Goal: Task Accomplishment & Management: Manage account settings

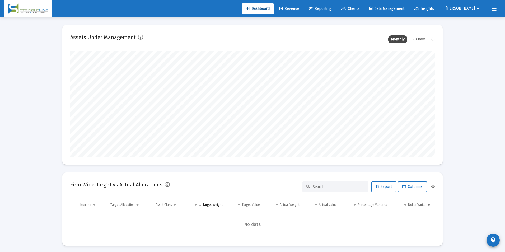
type input "[DATE]"
click at [295, 7] on span "Revenue" at bounding box center [285, 8] width 20 height 4
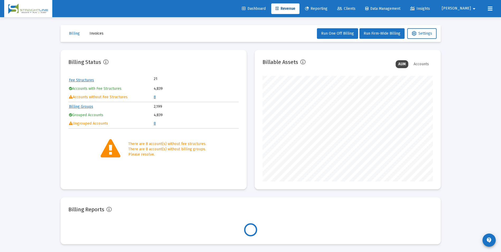
scroll to position [106, 170]
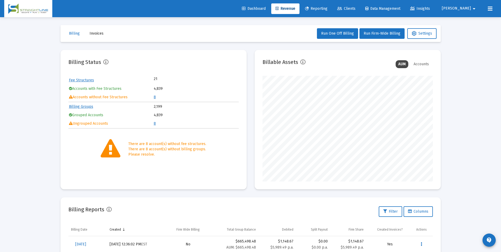
click at [154, 99] on link "8" at bounding box center [155, 97] width 2 height 4
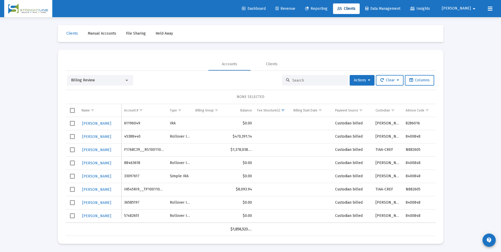
scroll to position [4, 0]
click at [127, 79] on div "Billing Review" at bounding box center [100, 80] width 66 height 11
click at [124, 78] on div "Billing Review" at bounding box center [97, 80] width 53 height 5
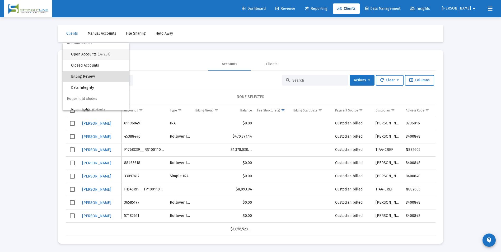
click at [113, 58] on span "Open Accounts (Default)" at bounding box center [98, 54] width 54 height 11
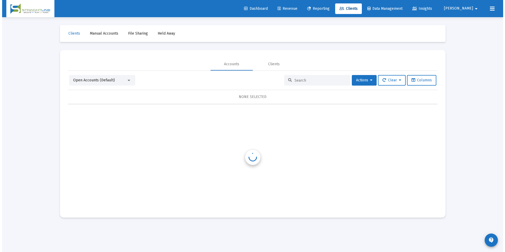
scroll to position [0, 0]
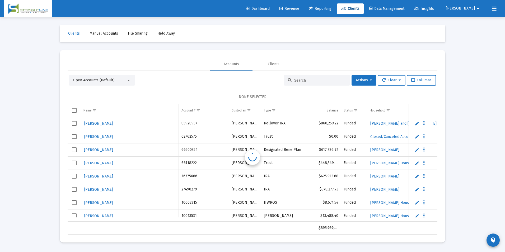
click at [317, 81] on input at bounding box center [320, 80] width 52 height 4
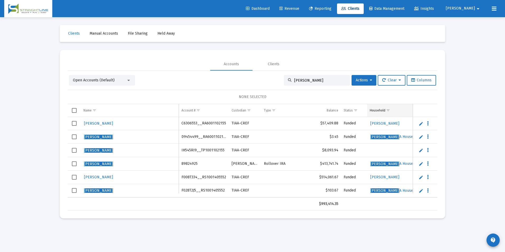
type input "[PERSON_NAME]"
click at [389, 112] on span "Show filter options for column 'Household'" at bounding box center [388, 110] width 4 height 4
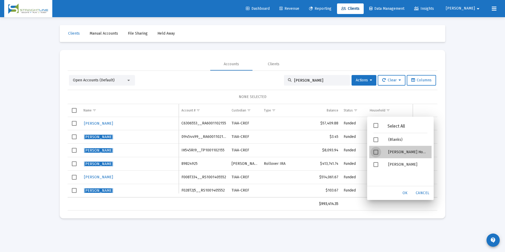
click at [385, 152] on div "Martin, Jessica A Household" at bounding box center [408, 152] width 48 height 12
click at [403, 190] on div "OK" at bounding box center [405, 193] width 17 height 10
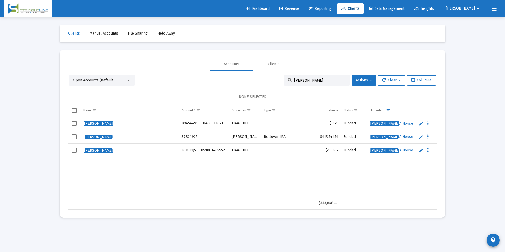
click at [299, 8] on span "Revenue" at bounding box center [289, 8] width 20 height 4
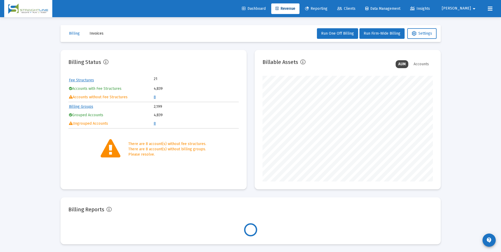
scroll to position [106, 170]
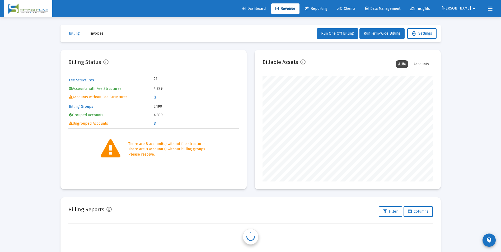
click at [154, 97] on link "8" at bounding box center [155, 97] width 2 height 4
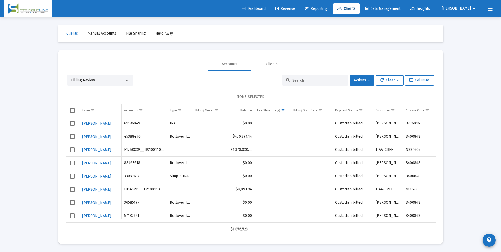
click at [143, 189] on td "IH545RI9__TP1001102155" at bounding box center [144, 189] width 46 height 13
copy td "IH545RI9__TP1001102155"
click at [115, 81] on div "Billing Review" at bounding box center [97, 80] width 53 height 5
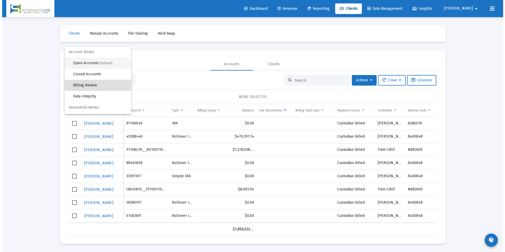
scroll to position [5, 0]
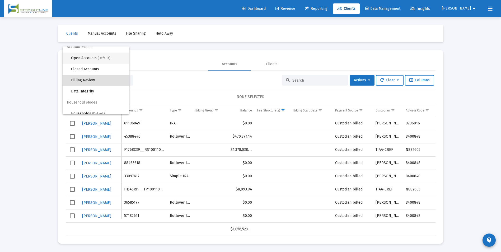
click at [103, 56] on span "Open Accounts (Default)" at bounding box center [98, 58] width 54 height 11
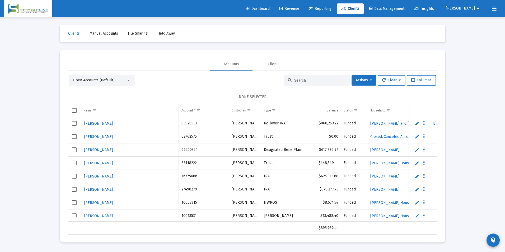
click at [316, 81] on input at bounding box center [320, 80] width 52 height 4
paste input "IH545RI9__TP1001102155"
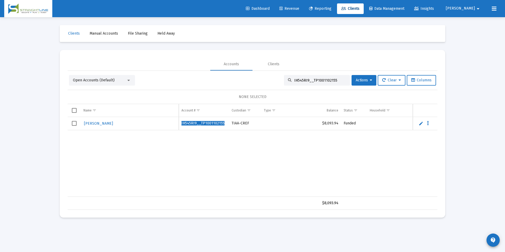
type input "IH545RI9__TP1001102155"
click at [239, 156] on div "Martin, Jessica IH545RI9__TP1001102155 TIAA-CREF $8,093.94 Funded 10/1/2025" at bounding box center [449, 157] width 763 height 80
click at [73, 125] on span "Select row" at bounding box center [74, 123] width 5 height 5
click at [360, 80] on span "Actions" at bounding box center [364, 80] width 16 height 4
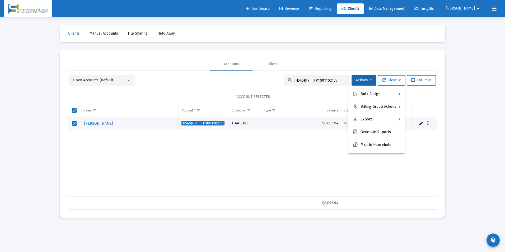
click at [270, 139] on div at bounding box center [252, 126] width 505 height 252
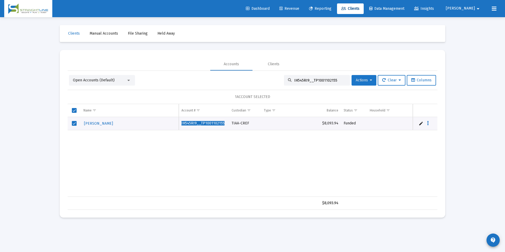
click at [358, 78] on span "Actions" at bounding box center [364, 80] width 16 height 4
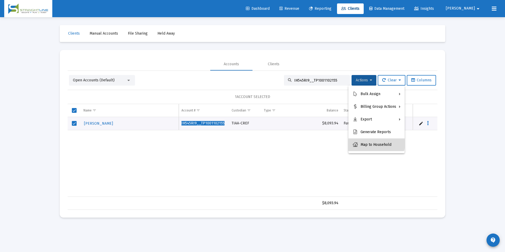
click at [361, 139] on button "Map to Household" at bounding box center [376, 144] width 56 height 13
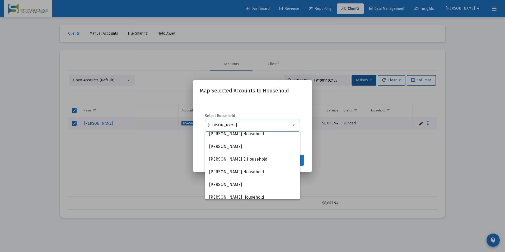
scroll to position [53, 0]
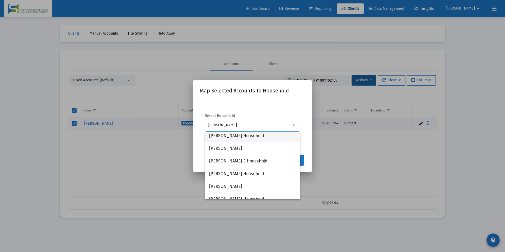
click at [248, 135] on span "Martin, Jessica A Household" at bounding box center [252, 135] width 87 height 13
type input "Martin, Jessica A Household"
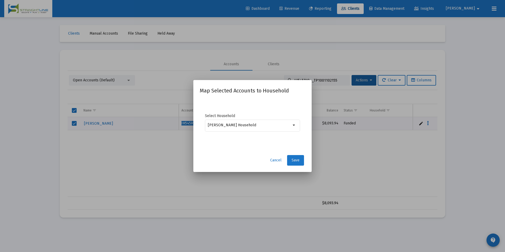
click at [294, 158] on span "Save" at bounding box center [295, 160] width 8 height 4
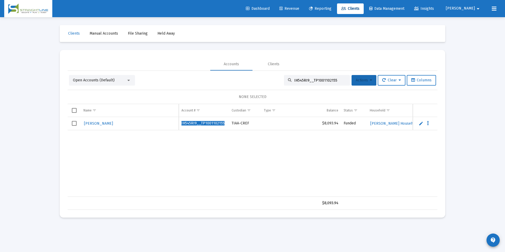
click at [356, 78] on span "Actions" at bounding box center [364, 80] width 16 height 4
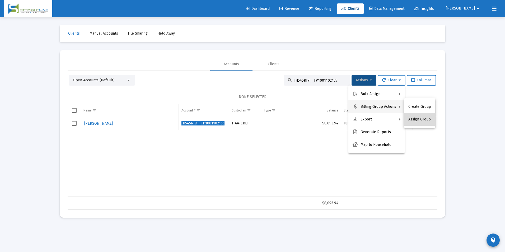
click at [422, 119] on button "Assign Group" at bounding box center [419, 119] width 31 height 13
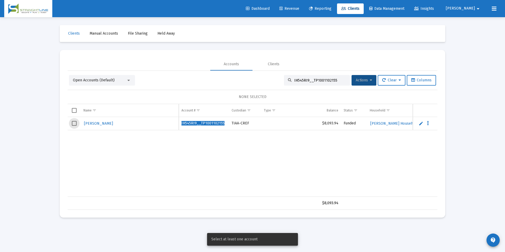
click at [73, 124] on span "Select row" at bounding box center [74, 123] width 5 height 5
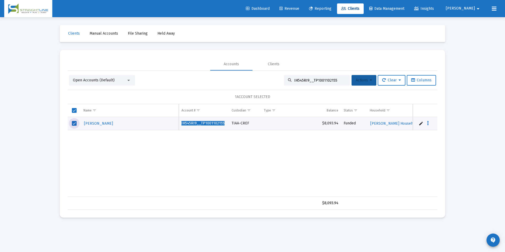
click at [367, 77] on button "Actions" at bounding box center [363, 80] width 25 height 11
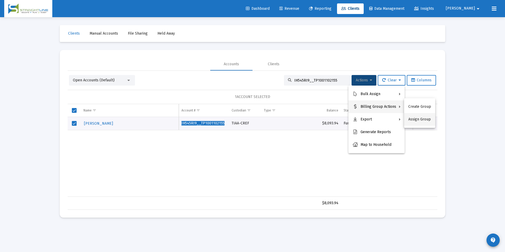
click at [409, 119] on button "Assign Group" at bounding box center [419, 119] width 31 height 13
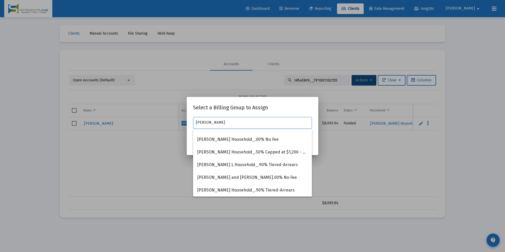
scroll to position [0, 0]
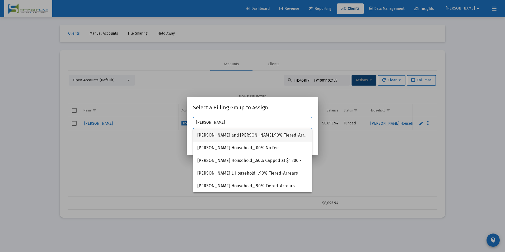
click at [258, 135] on span "[PERSON_NAME] and [PERSON_NAME].90% Tiered-Arrears" at bounding box center [252, 135] width 110 height 13
type input "[PERSON_NAME] and [PERSON_NAME].90% Tiered-Arrears"
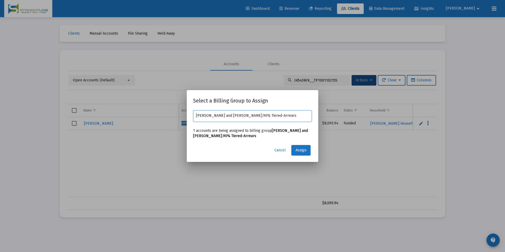
drag, startPoint x: 292, startPoint y: 114, endPoint x: 131, endPoint y: 93, distance: 161.9
click at [131, 93] on div "Select a Billing Group to Assign Martin, Jessica and Jon Household_.90% Tiered-…" at bounding box center [252, 126] width 505 height 252
type input "martin, je"
click at [282, 150] on span "Cancel" at bounding box center [279, 150] width 11 height 4
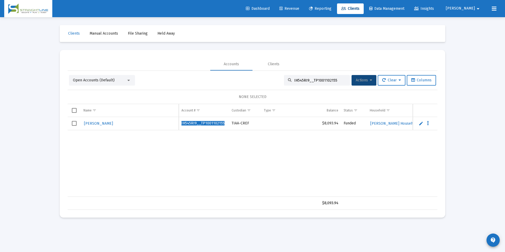
click at [76, 121] on span "Select row" at bounding box center [74, 123] width 5 height 5
click at [236, 196] on div "$8,093.94" at bounding box center [253, 202] width 370 height 13
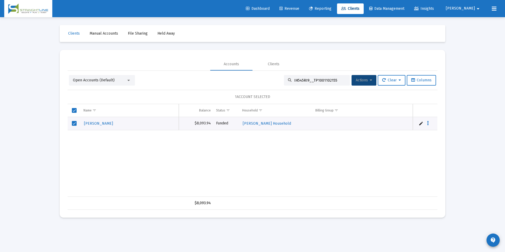
scroll to position [0, 129]
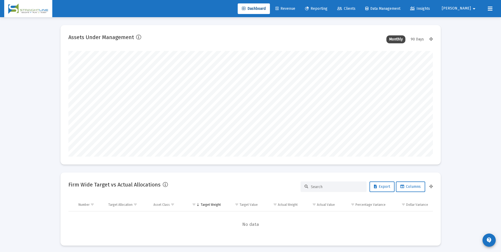
scroll to position [106, 196]
type input "[DATE]"
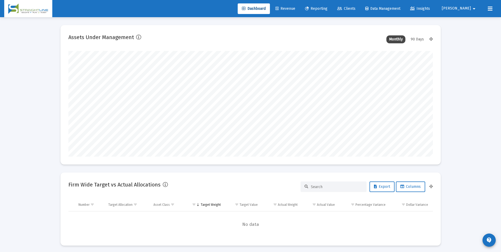
click at [360, 11] on link "Clients" at bounding box center [346, 8] width 27 height 11
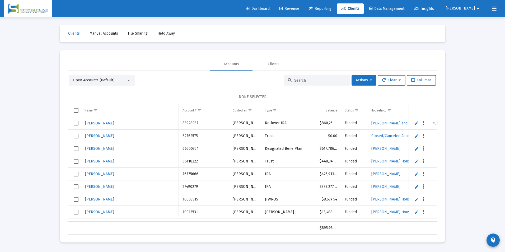
click at [321, 80] on input at bounding box center [320, 80] width 52 height 4
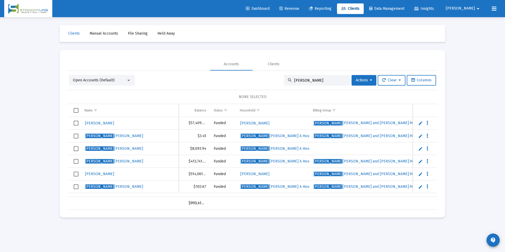
scroll to position [0, 138]
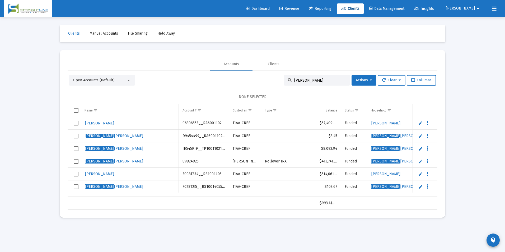
type input "[PERSON_NAME]"
click at [76, 148] on span "Select row" at bounding box center [76, 148] width 5 height 5
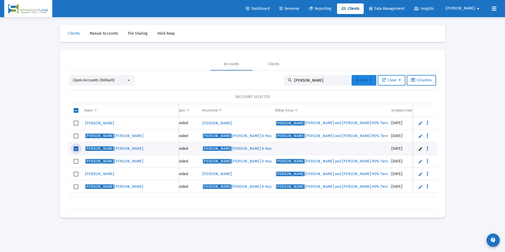
click at [358, 81] on span "Actions" at bounding box center [364, 80] width 16 height 4
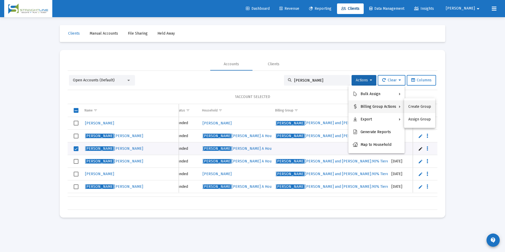
click at [422, 107] on button "Create Group" at bounding box center [419, 106] width 31 height 13
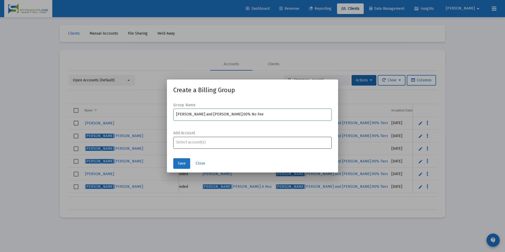
type input "[PERSON_NAME] and [PERSON_NAME].00% No Fee"
click at [248, 144] on input "Assignment Selection" at bounding box center [252, 142] width 153 height 4
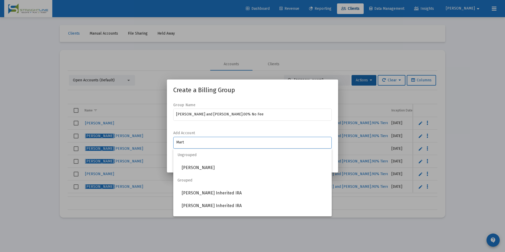
type input "Mart"
click at [230, 129] on form "Group Name [PERSON_NAME] and [PERSON_NAME].00% No Fee Add Account Mart" at bounding box center [252, 128] width 158 height 52
drag, startPoint x: 197, startPoint y: 144, endPoint x: 174, endPoint y: 145, distance: 23.2
click at [174, 145] on div "Mart" at bounding box center [252, 142] width 158 height 13
click at [209, 132] on div "Add Account" at bounding box center [252, 142] width 158 height 24
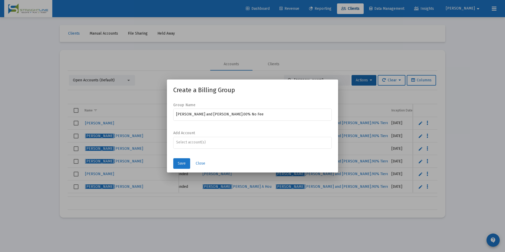
click at [180, 163] on span "Save" at bounding box center [182, 163] width 8 height 4
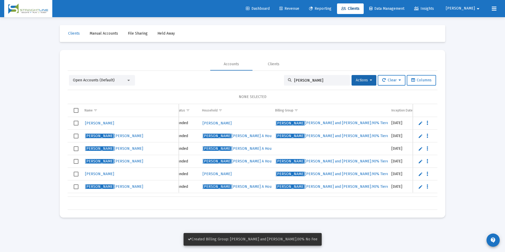
click at [75, 149] on span "Select row" at bounding box center [76, 148] width 5 height 5
click at [356, 82] on span "Actions" at bounding box center [364, 80] width 16 height 4
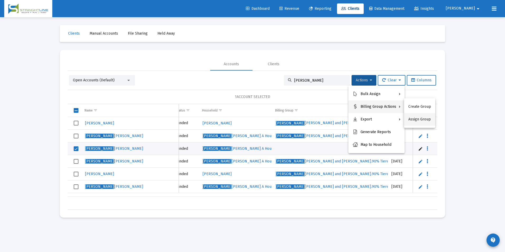
click at [420, 116] on button "Assign Group" at bounding box center [419, 119] width 31 height 13
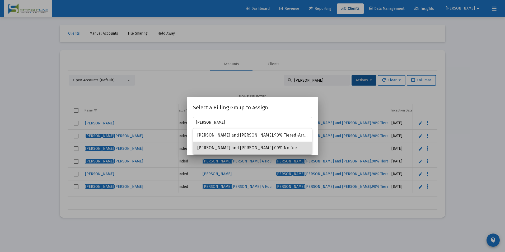
click at [272, 151] on span "[PERSON_NAME] and [PERSON_NAME].00% No Fee" at bounding box center [252, 148] width 110 height 13
type input "[PERSON_NAME] and [PERSON_NAME].00% No Fee"
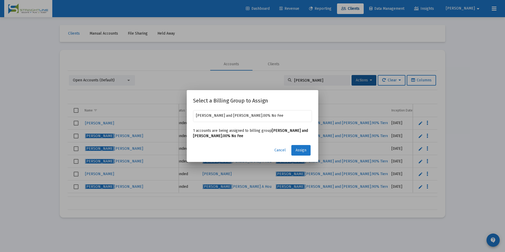
click at [301, 147] on button "Assign" at bounding box center [300, 150] width 19 height 11
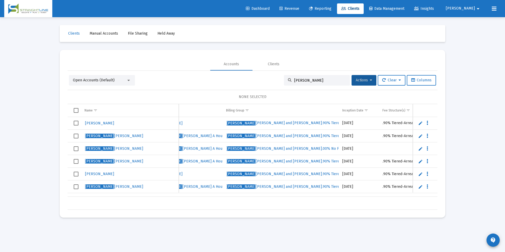
scroll to position [0, 247]
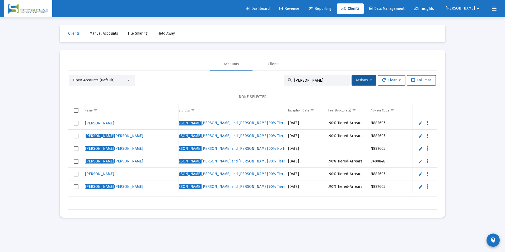
click at [76, 150] on span "Select row" at bounding box center [76, 148] width 5 height 5
click at [361, 76] on button "Actions" at bounding box center [363, 80] width 25 height 11
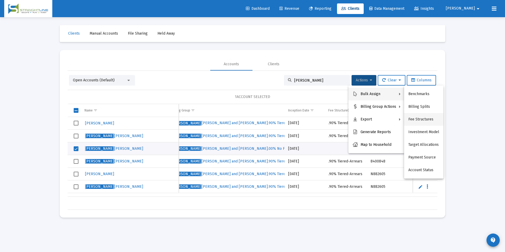
click at [422, 118] on button "Fee Structures" at bounding box center [423, 119] width 39 height 13
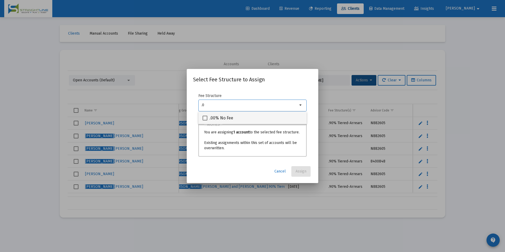
type input ".0"
click at [227, 122] on mat-checkbox ".00% No Fee" at bounding box center [217, 117] width 31 height 13
click at [238, 120] on div ".00% No Fee" at bounding box center [252, 117] width 100 height 13
checkbox input "true"
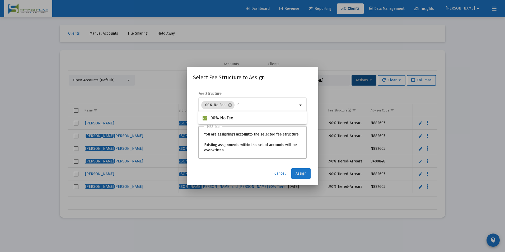
click at [304, 175] on span "Assign" at bounding box center [300, 173] width 11 height 4
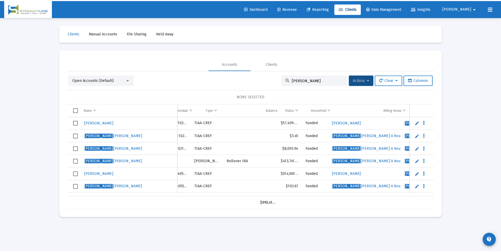
scroll to position [0, 0]
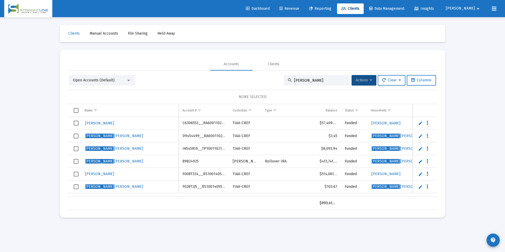
click at [203, 150] on td "IH545RI9__TP1001102155" at bounding box center [204, 148] width 50 height 13
copy td "IH545RI9__TP1001102155"
click at [303, 5] on link "Revenue" at bounding box center [289, 8] width 28 height 11
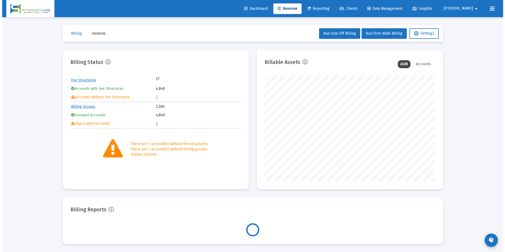
scroll to position [106, 170]
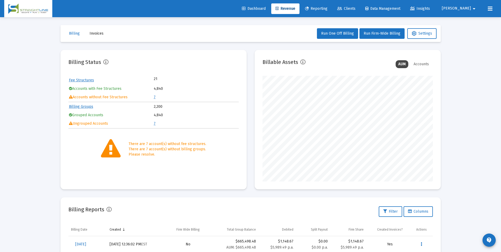
click at [153, 98] on table "Fee Structures 21 Accounts with Fee Structures 4,840 Accounts without Fee Struc…" at bounding box center [153, 89] width 170 height 26
click at [154, 98] on link "7" at bounding box center [155, 97] width 2 height 4
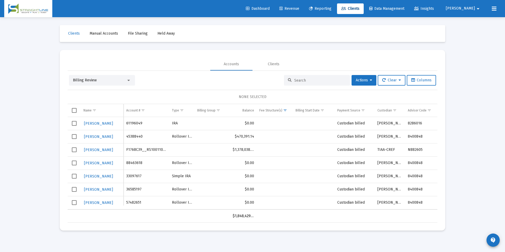
click at [325, 82] on input at bounding box center [320, 80] width 52 height 4
click at [126, 81] on div at bounding box center [128, 80] width 5 height 4
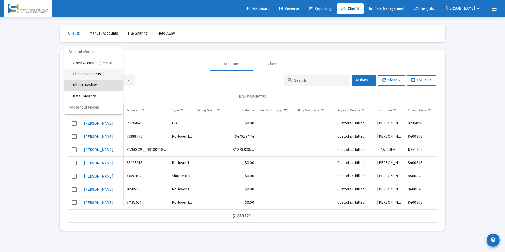
scroll to position [5, 0]
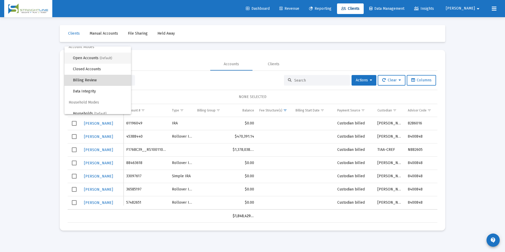
click at [114, 62] on span "Open Accounts (Default)" at bounding box center [100, 58] width 54 height 11
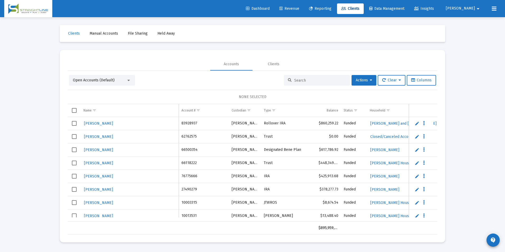
click at [297, 80] on input at bounding box center [320, 80] width 52 height 4
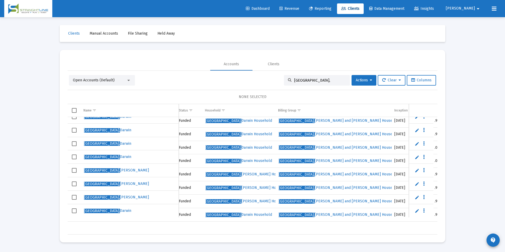
scroll to position [34, 119]
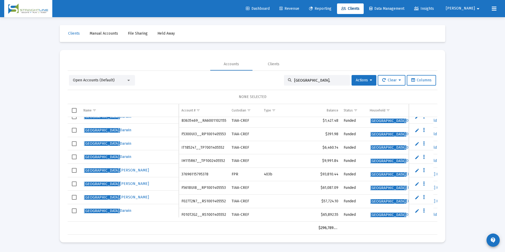
type input "[GEOGRAPHIC_DATA],"
click at [299, 8] on span "Revenue" at bounding box center [289, 8] width 20 height 4
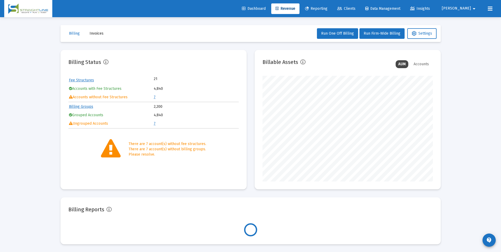
click at [156, 95] on td "7" at bounding box center [196, 97] width 84 height 8
click at [153, 97] on table "Fee Structures 21 Accounts with Fee Structures 4,840 Accounts without Fee Struc…" at bounding box center [153, 89] width 170 height 26
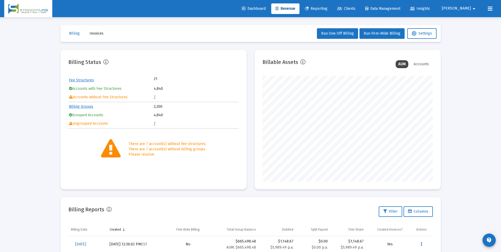
click at [155, 98] on link "7" at bounding box center [155, 97] width 2 height 4
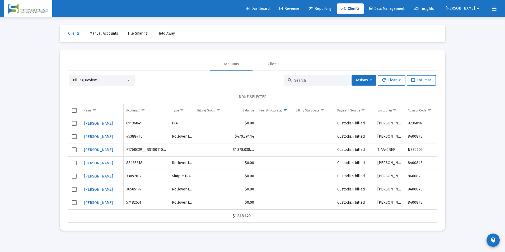
click at [111, 79] on div "Billing Review" at bounding box center [99, 80] width 53 height 5
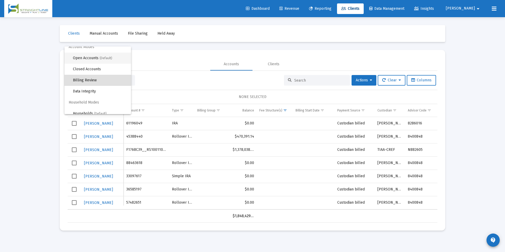
click at [112, 62] on span "Open Accounts (Default)" at bounding box center [100, 58] width 54 height 11
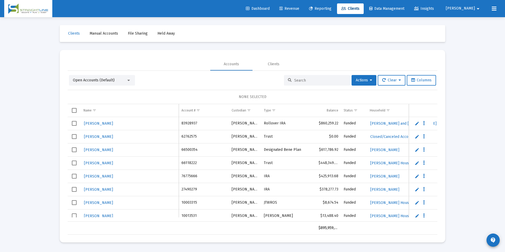
click at [333, 80] on input at bounding box center [320, 80] width 52 height 4
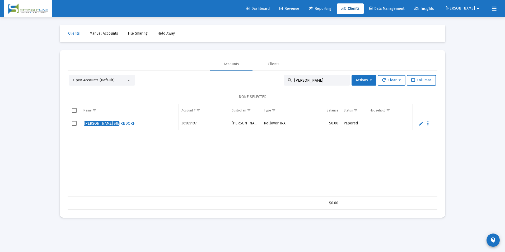
type input "[PERSON_NAME]"
click at [421, 122] on link "Edit" at bounding box center [420, 123] width 5 height 5
drag, startPoint x: 128, startPoint y: 126, endPoint x: 73, endPoint y: 118, distance: 55.3
click at [73, 118] on tr "[PERSON_NAME]" at bounding box center [253, 126] width 370 height 18
type input "[PERSON_NAME]"
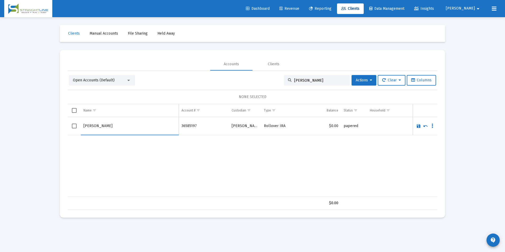
click at [418, 128] on link "Save" at bounding box center [418, 126] width 5 height 5
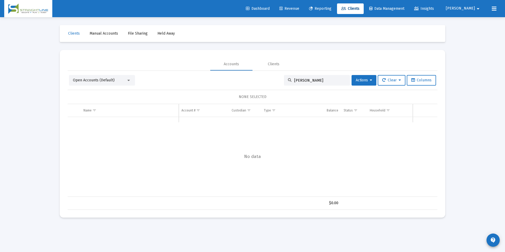
drag, startPoint x: 325, startPoint y: 82, endPoint x: 254, endPoint y: 73, distance: 72.1
click at [254, 73] on div "Open Accounts (Default) [PERSON_NAME] Me Actions Clear Columns NONE SELECTED Na…" at bounding box center [253, 140] width 370 height 139
type input "Darwin M"
click at [421, 123] on link "Edit" at bounding box center [420, 123] width 5 height 5
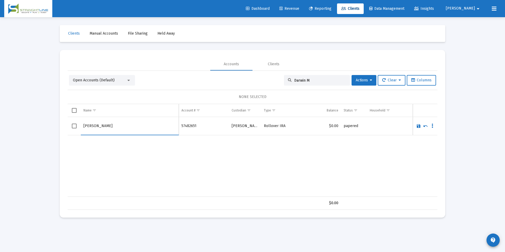
drag, startPoint x: 136, startPoint y: 125, endPoint x: 54, endPoint y: 120, distance: 82.2
click at [54, 120] on div "Clients Manual Accounts File Sharing Held Away Accounts Clients Open Accounts (…" at bounding box center [252, 121] width 396 height 208
type input "[GEOGRAPHIC_DATA][PERSON_NAME][GEOGRAPHIC_DATA]"
click at [418, 127] on link "Save" at bounding box center [418, 126] width 5 height 5
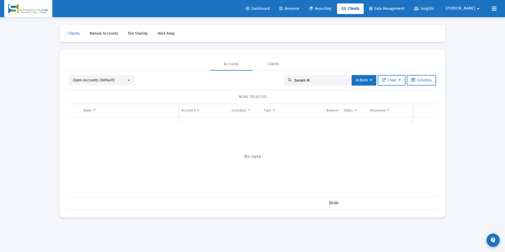
drag, startPoint x: 325, startPoint y: 79, endPoint x: 274, endPoint y: 76, distance: 51.4
click at [274, 76] on div "Open Accounts (Default) [PERSON_NAME] M Actions Clear Columns" at bounding box center [252, 80] width 367 height 11
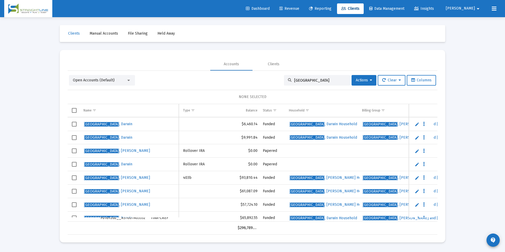
scroll to position [53, 85]
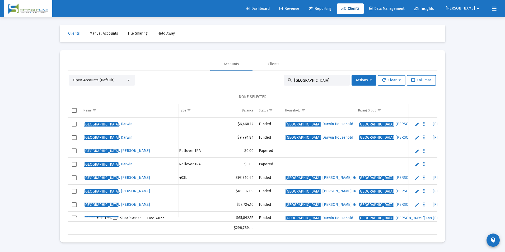
type input "[GEOGRAPHIC_DATA]"
click at [76, 151] on span "Select row" at bounding box center [74, 150] width 5 height 5
click at [363, 78] on span "Actions" at bounding box center [364, 80] width 16 height 4
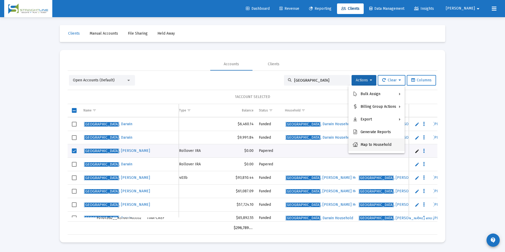
click at [372, 143] on button "Map to Household" at bounding box center [376, 144] width 56 height 13
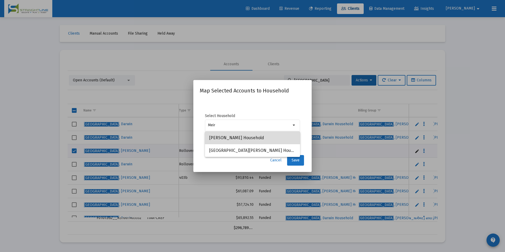
click at [280, 138] on span "[PERSON_NAME] Household" at bounding box center [252, 137] width 87 height 13
type input "[PERSON_NAME] Household"
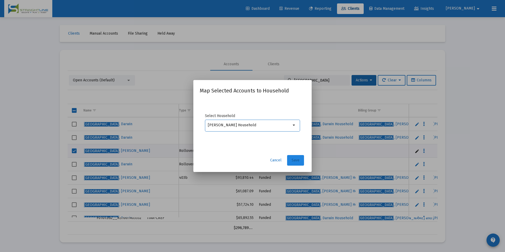
click at [291, 155] on button "Save" at bounding box center [295, 160] width 17 height 11
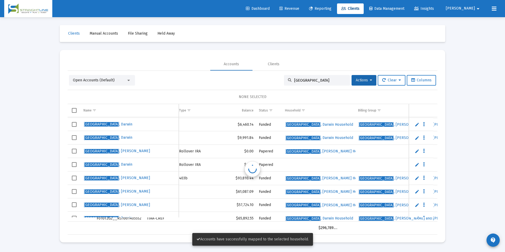
scroll to position [0, 85]
drag, startPoint x: 75, startPoint y: 164, endPoint x: 97, endPoint y: 162, distance: 21.8
click at [75, 164] on span "Select row" at bounding box center [74, 164] width 5 height 5
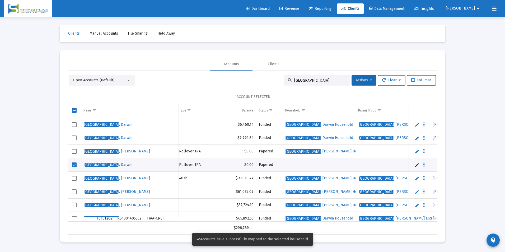
click at [354, 78] on button "Actions" at bounding box center [363, 80] width 25 height 11
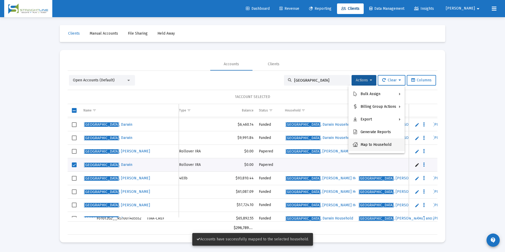
click at [374, 145] on button "Map to Household" at bounding box center [376, 144] width 56 height 13
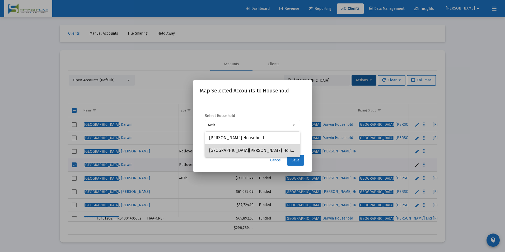
click at [262, 154] on span "[GEOGRAPHIC_DATA][PERSON_NAME] Household" at bounding box center [252, 150] width 87 height 13
type input "[GEOGRAPHIC_DATA][PERSON_NAME] Household"
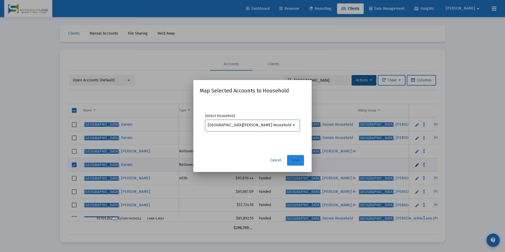
click at [299, 162] on span "Save" at bounding box center [295, 160] width 8 height 4
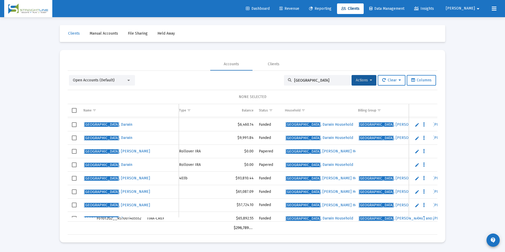
drag, startPoint x: 332, startPoint y: 80, endPoint x: 266, endPoint y: 77, distance: 66.4
click at [266, 77] on div "Open Accounts (Default) Meirndorf Actions Clear Columns" at bounding box center [252, 80] width 367 height 11
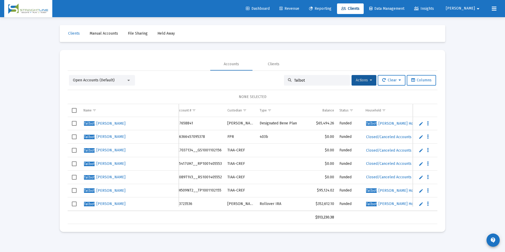
scroll to position [0, 0]
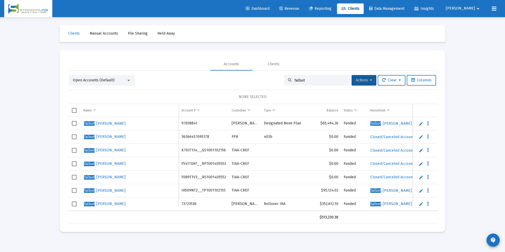
drag, startPoint x: 308, startPoint y: 80, endPoint x: 271, endPoint y: 81, distance: 36.4
click at [271, 81] on div "Open Accounts (Default) Talbot Actions Clear Columns" at bounding box center [252, 80] width 367 height 11
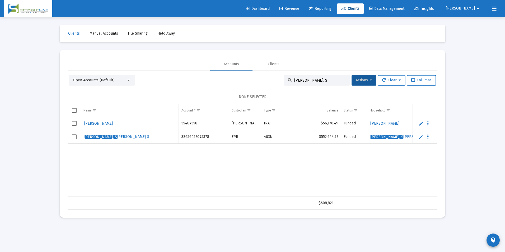
click at [217, 192] on div "[PERSON_NAME] 55484558 [PERSON_NAME] $56,176.49 Funded [PERSON_NAME] Household …" at bounding box center [449, 157] width 763 height 80
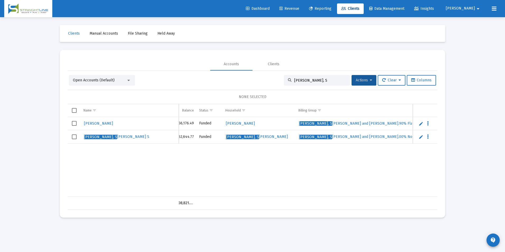
scroll to position [0, 156]
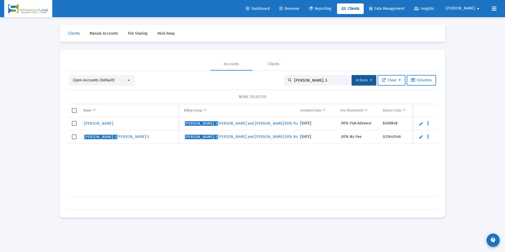
click at [320, 82] on input "[PERSON_NAME], S" at bounding box center [320, 80] width 52 height 4
drag, startPoint x: 320, startPoint y: 82, endPoint x: 275, endPoint y: 83, distance: 45.4
click at [275, 83] on div "Open Accounts (Default) [PERSON_NAME], S Actions Clear Columns" at bounding box center [252, 80] width 367 height 11
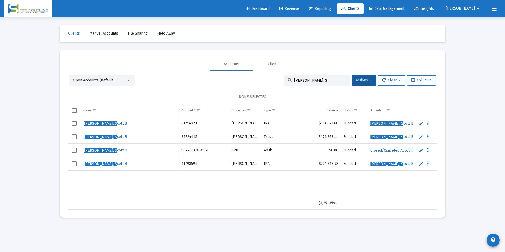
drag, startPoint x: 329, startPoint y: 81, endPoint x: 267, endPoint y: 83, distance: 62.1
click at [267, 83] on div "Open Accounts (Default) [PERSON_NAME], S Actions Clear Columns" at bounding box center [252, 80] width 367 height 11
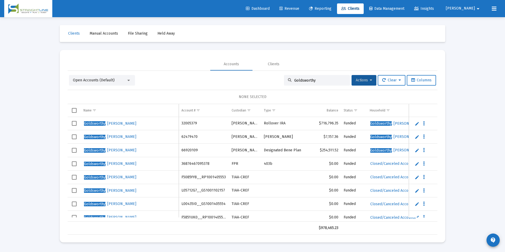
drag, startPoint x: 331, startPoint y: 83, endPoint x: 303, endPoint y: 81, distance: 28.3
click at [303, 81] on div "Goldsworthy" at bounding box center [317, 80] width 66 height 11
drag, startPoint x: 315, startPoint y: 80, endPoint x: 247, endPoint y: 78, distance: 68.1
click at [247, 78] on div "Open Accounts (Default) Goldsworthy Actions Clear Columns" at bounding box center [252, 80] width 367 height 11
paste input "36876467095378"
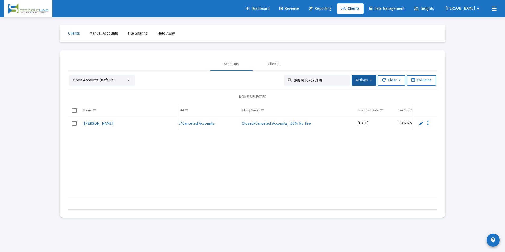
scroll to position [0, 230]
drag, startPoint x: 319, startPoint y: 81, endPoint x: 276, endPoint y: 87, distance: 44.2
click at [276, 87] on div "Open Accounts (Default) 36876467095378 Actions Clear Columns NONE SELECTED Name…" at bounding box center [253, 142] width 370 height 135
paste input "8680163"
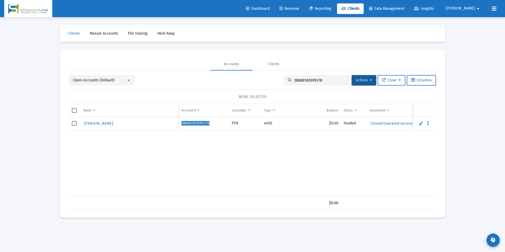
drag, startPoint x: 321, startPoint y: 80, endPoint x: 285, endPoint y: 77, distance: 36.3
click at [285, 77] on div "38680163095378" at bounding box center [317, 80] width 66 height 11
paste input "665871"
drag, startPoint x: 320, startPoint y: 79, endPoint x: 280, endPoint y: 83, distance: 40.9
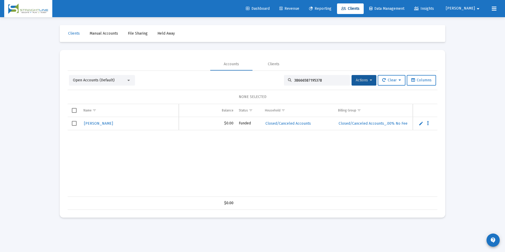
click at [280, 83] on div "Open Accounts (Default) 38666587195378 Actions Clear Columns" at bounding box center [252, 80] width 367 height 11
paste input "64945645"
drag, startPoint x: 318, startPoint y: 82, endPoint x: 248, endPoint y: 95, distance: 71.3
click at [248, 95] on div "Open Accounts (Default) 36494564595378 Actions Clear Columns NONE SELECTED Name…" at bounding box center [253, 142] width 370 height 135
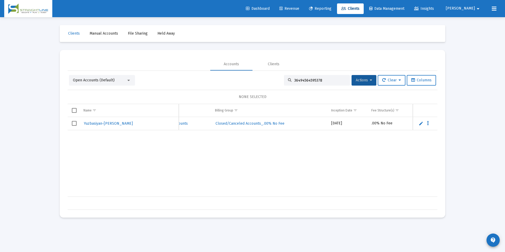
paste input "556015363207"
drag, startPoint x: 323, startPoint y: 79, endPoint x: 282, endPoint y: 83, distance: 41.3
click at [284, 83] on div "36556015363207" at bounding box center [317, 80] width 66 height 11
paste input "4048420756005"
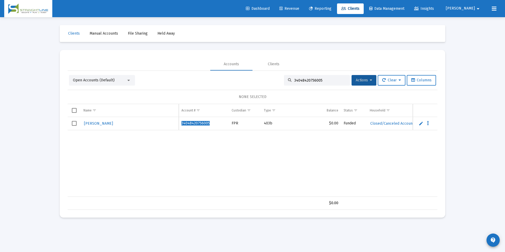
drag, startPoint x: 336, startPoint y: 81, endPoint x: 244, endPoint y: 73, distance: 92.4
click at [244, 73] on div "Open Accounts (Default) 34048420756005 Actions Clear Columns NONE SELECTED Name…" at bounding box center [253, 140] width 370 height 139
paste input "7770761972992"
drag, startPoint x: 330, startPoint y: 81, endPoint x: 277, endPoint y: 84, distance: 52.9
click at [277, 84] on div "Open Accounts (Default) 37770761972992 Actions Clear Columns" at bounding box center [252, 80] width 367 height 11
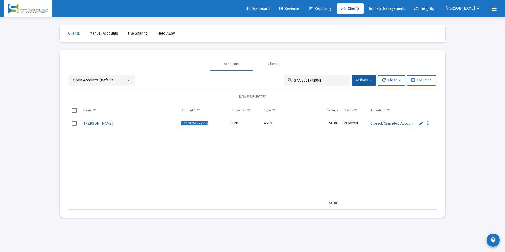
paste input "2898447184830"
drag, startPoint x: 332, startPoint y: 82, endPoint x: 237, endPoint y: 73, distance: 95.7
click at [237, 73] on div "Open Accounts (Default) 32898447184830 Actions Clear Columns NONE SELECTED Name…" at bounding box center [253, 140] width 370 height 139
paste input "08"
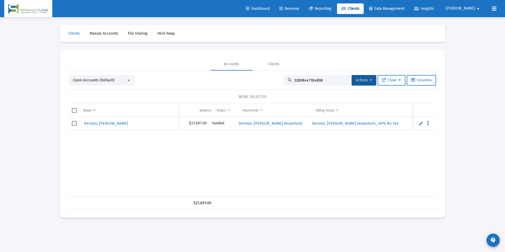
scroll to position [0, 138]
drag, startPoint x: 331, startPoint y: 82, endPoint x: 270, endPoint y: 75, distance: 61.0
click at [270, 75] on div "Open Accounts (Default) 32898447184808 Actions Clear Columns" at bounding box center [252, 80] width 367 height 11
paste input "10"
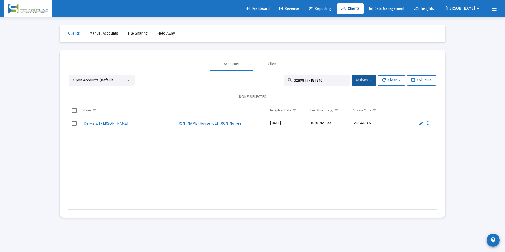
drag, startPoint x: 326, startPoint y: 81, endPoint x: 225, endPoint y: 70, distance: 101.5
click at [225, 70] on mat-tab-group "Accounts Clients Open Accounts (Default) 32898447184810 Actions Clear Columns N…" at bounding box center [253, 134] width 370 height 152
paste input "17550442"
drag, startPoint x: 308, startPoint y: 80, endPoint x: 263, endPoint y: 82, distance: 44.7
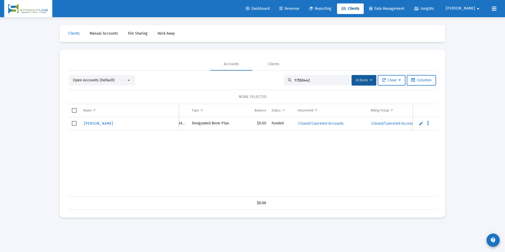
click at [263, 82] on div "Open Accounts (Default) 17550442 Actions Clear Columns" at bounding box center [252, 80] width 367 height 11
paste input "24565077"
drag, startPoint x: 315, startPoint y: 80, endPoint x: 277, endPoint y: 84, distance: 38.3
click at [277, 84] on div "Open Accounts (Default) 24565077 Actions Clear Columns" at bounding box center [252, 80] width 367 height 11
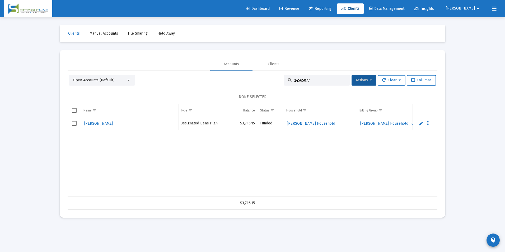
scroll to position [0, 101]
paste input "1603936"
drag, startPoint x: 318, startPoint y: 81, endPoint x: 277, endPoint y: 85, distance: 41.4
click at [277, 85] on div "Open Accounts (Default) 21603936 Actions Clear Columns" at bounding box center [252, 80] width 367 height 11
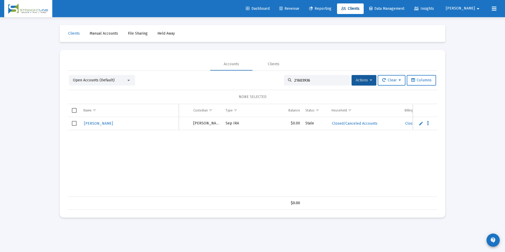
paste input "34141707"
drag, startPoint x: 319, startPoint y: 82, endPoint x: 287, endPoint y: 81, distance: 32.8
click at [287, 81] on div "34141707" at bounding box center [317, 80] width 66 height 11
paste input "41568179"
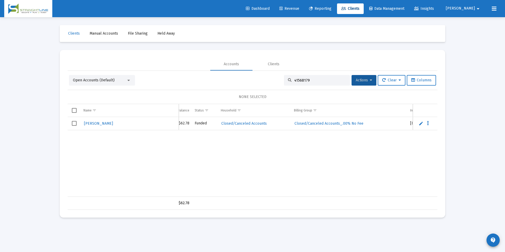
drag, startPoint x: 326, startPoint y: 78, endPoint x: 270, endPoint y: 86, distance: 57.3
click at [270, 86] on div "Open Accounts (Default) 41568179 Actions Clear Columns NONE SELECTED Name Name …" at bounding box center [253, 142] width 370 height 135
paste input "325273"
drag, startPoint x: 323, startPoint y: 81, endPoint x: 287, endPoint y: 81, distance: 36.4
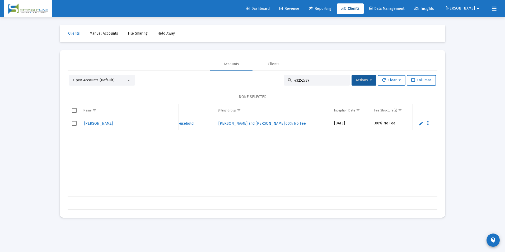
click at [287, 81] on div "43252739" at bounding box center [317, 80] width 66 height 11
paste input "6498466"
drag, startPoint x: 309, startPoint y: 80, endPoint x: 282, endPoint y: 79, distance: 27.2
click at [284, 79] on div "46498466" at bounding box center [317, 80] width 66 height 11
paste input "7804230"
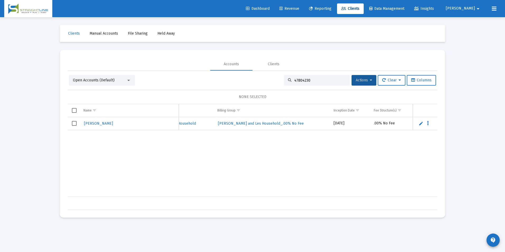
scroll to position [0, 245]
drag, startPoint x: 329, startPoint y: 79, endPoint x: 266, endPoint y: 76, distance: 62.6
click at [266, 76] on div "Open Accounts (Default) 47804230 Actions Clear Columns" at bounding box center [252, 80] width 367 height 11
paste input "8665023"
drag, startPoint x: 310, startPoint y: 83, endPoint x: 268, endPoint y: 88, distance: 42.3
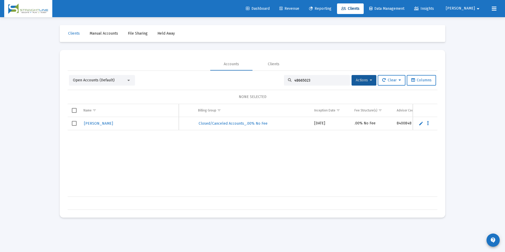
click at [268, 88] on div "Open Accounts (Default) 48665023 Actions Clear Columns NONE SELECTED Name Name …" at bounding box center [253, 142] width 370 height 135
paste input "720924"
drag, startPoint x: 319, startPoint y: 79, endPoint x: 281, endPoint y: 77, distance: 38.6
click at [284, 77] on div "48720924" at bounding box center [317, 80] width 66 height 11
paste input "68911700"
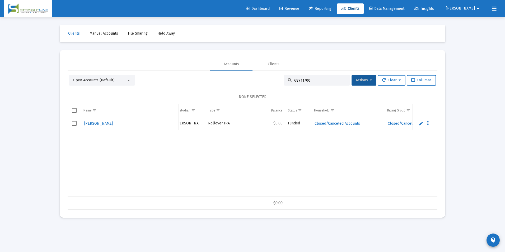
scroll to position [0, 47]
drag, startPoint x: 305, startPoint y: 82, endPoint x: 265, endPoint y: 88, distance: 40.2
click at [265, 88] on div "Open Accounts (Default) 68911700 Actions Clear Columns NONE SELECTED Name Name …" at bounding box center [253, 142] width 370 height 135
paste input "72435673"
drag, startPoint x: 327, startPoint y: 79, endPoint x: 248, endPoint y: 81, distance: 79.0
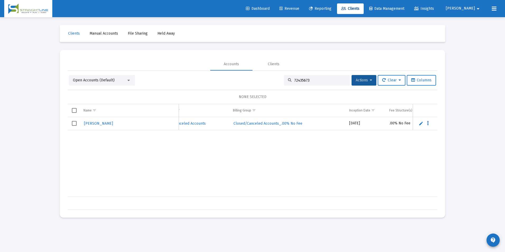
click at [248, 81] on div "Open Accounts (Default) 72435673 Actions Clear Columns" at bounding box center [252, 80] width 367 height 11
paste input "3540942"
drag, startPoint x: 310, startPoint y: 78, endPoint x: 280, endPoint y: 81, distance: 30.2
click at [280, 81] on div "Open Accounts (Default) 73540942 Actions Clear Columns" at bounding box center [252, 80] width 367 height 11
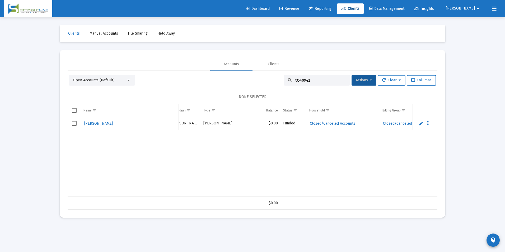
paste input "98110321"
drag, startPoint x: 328, startPoint y: 79, endPoint x: 276, endPoint y: 81, distance: 52.3
click at [276, 81] on div "Open Accounts (Default) 98110321 Actions Clear Columns" at bounding box center [252, 80] width 367 height 11
paste input "901117"
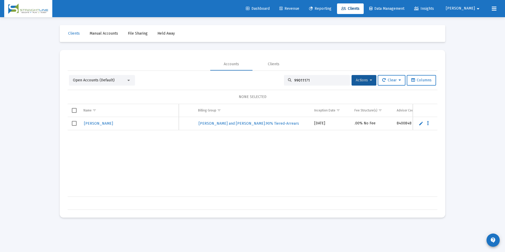
drag, startPoint x: 328, startPoint y: 81, endPoint x: 267, endPoint y: 80, distance: 61.8
click at [267, 80] on div "Open Accounts (Default) 99011171 Actions Clear Columns" at bounding box center [252, 80] width 367 height 11
paste input "88258476"
drag, startPoint x: 311, startPoint y: 81, endPoint x: 255, endPoint y: 79, distance: 56.0
click at [255, 79] on div "Open Accounts (Default) 88258476 Actions Clear Columns" at bounding box center [252, 80] width 367 height 11
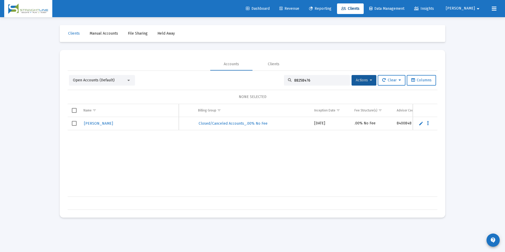
paste input "43626281"
drag, startPoint x: 313, startPoint y: 77, endPoint x: 310, endPoint y: 79, distance: 3.5
click at [310, 79] on div "43626281" at bounding box center [317, 80] width 66 height 11
drag, startPoint x: 310, startPoint y: 79, endPoint x: 283, endPoint y: 81, distance: 27.0
click at [284, 81] on div "43626281" at bounding box center [317, 80] width 66 height 11
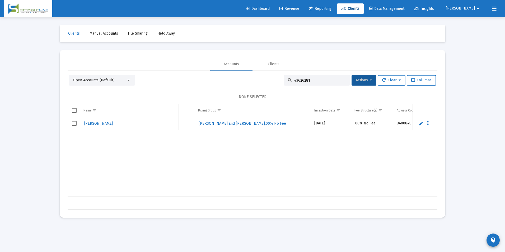
paste input "52519600"
drag, startPoint x: 315, startPoint y: 79, endPoint x: 282, endPoint y: 80, distance: 32.8
click at [284, 80] on div "52519600" at bounding box center [317, 80] width 66 height 11
paste input "95819944"
drag, startPoint x: 315, startPoint y: 81, endPoint x: 287, endPoint y: 82, distance: 27.7
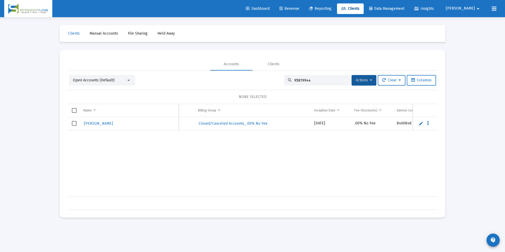
click at [287, 82] on div "95819944" at bounding box center [317, 80] width 66 height 11
paste input "32637975"
drag, startPoint x: 317, startPoint y: 81, endPoint x: 278, endPoint y: 87, distance: 39.5
click at [278, 87] on div "Open Accounts (Default) 32637975 Actions Clear Columns NONE SELECTED Name Name …" at bounding box center [253, 142] width 370 height 135
paste input "898447184808"
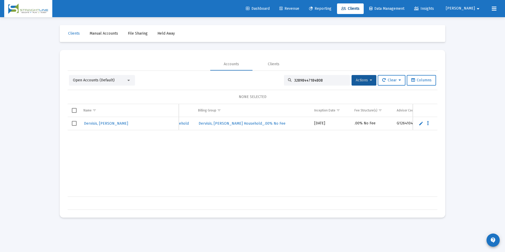
drag, startPoint x: 320, startPoint y: 79, endPoint x: 287, endPoint y: 79, distance: 33.5
click at [287, 79] on div "32898447184808" at bounding box center [317, 80] width 66 height 11
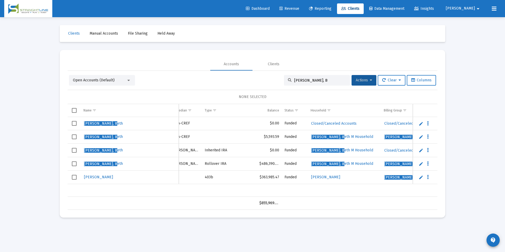
scroll to position [0, 22]
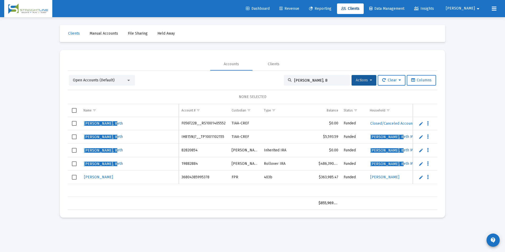
type input "[PERSON_NAME], B"
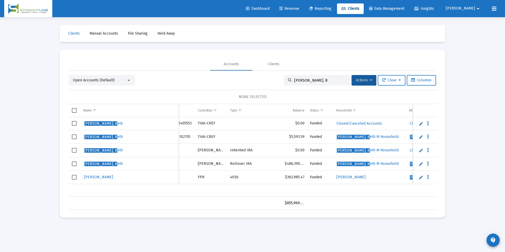
click at [74, 150] on span "Select row" at bounding box center [74, 150] width 5 height 5
click at [374, 78] on button "Actions" at bounding box center [363, 80] width 25 height 11
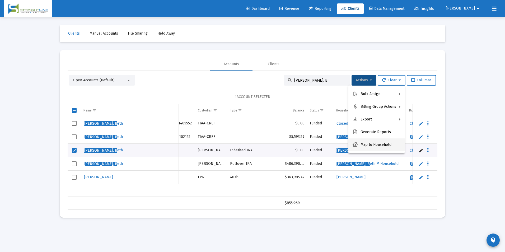
click at [369, 140] on button "Map to Household" at bounding box center [376, 144] width 56 height 13
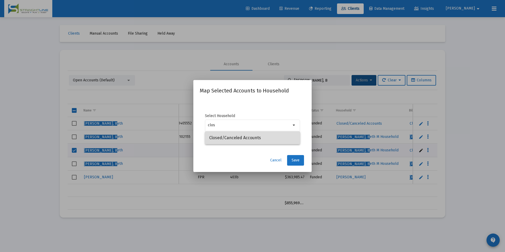
click at [285, 143] on span "Closed/Canceled Accounts" at bounding box center [252, 137] width 87 height 13
type input "Closed/Canceled Accounts"
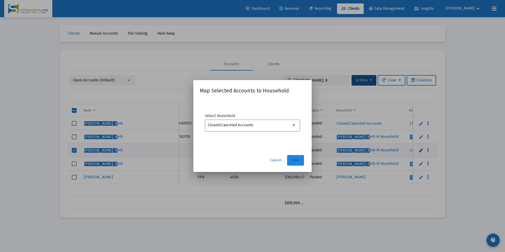
click at [290, 157] on button "Save" at bounding box center [295, 160] width 17 height 11
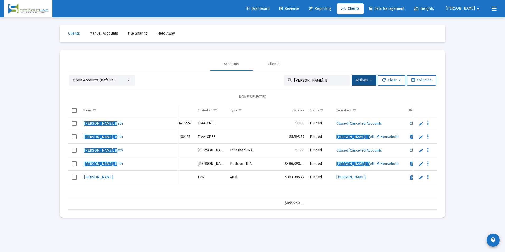
drag, startPoint x: 314, startPoint y: 79, endPoint x: 268, endPoint y: 79, distance: 45.9
click at [268, 79] on div "Open Accounts (Default) [PERSON_NAME], B Actions Clear Columns" at bounding box center [252, 80] width 367 height 11
paste input "72435673"
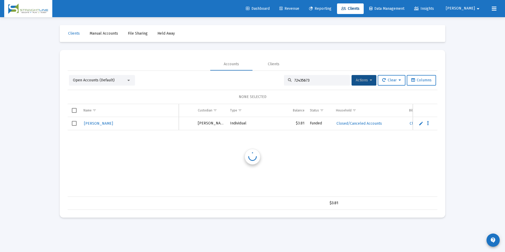
scroll to position [0, 34]
drag, startPoint x: 319, startPoint y: 79, endPoint x: 284, endPoint y: 81, distance: 35.5
click at [284, 81] on div "72435673" at bounding box center [317, 80] width 66 height 11
click at [323, 83] on div "72435673" at bounding box center [317, 80] width 66 height 11
drag, startPoint x: 323, startPoint y: 81, endPoint x: 287, endPoint y: 77, distance: 36.1
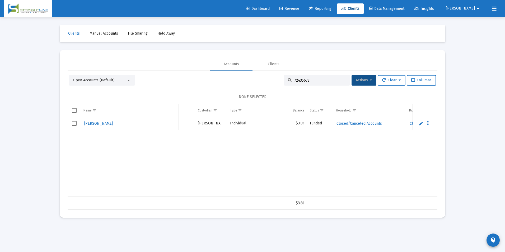
click at [287, 77] on div "72435673" at bounding box center [317, 80] width 66 height 11
paste input "D7523725__RA6001151255"
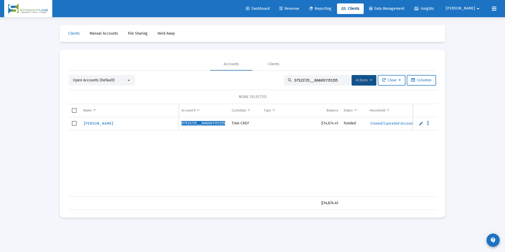
drag, startPoint x: 335, startPoint y: 81, endPoint x: 263, endPoint y: 79, distance: 71.8
click at [263, 79] on div "Open Accounts (Default) D7523725__RA6001151255 Actions Clear Columns" at bounding box center [252, 80] width 367 height 11
click at [333, 82] on input "D7523725__RA6001151255" at bounding box center [320, 80] width 52 height 4
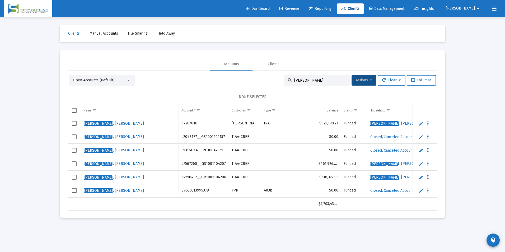
type input "[PERSON_NAME]"
drag, startPoint x: 318, startPoint y: 77, endPoint x: 315, endPoint y: 79, distance: 3.4
click at [315, 79] on div "[PERSON_NAME]" at bounding box center [317, 80] width 66 height 11
drag, startPoint x: 315, startPoint y: 79, endPoint x: 284, endPoint y: 83, distance: 31.7
click at [284, 83] on div "[PERSON_NAME]" at bounding box center [317, 80] width 66 height 11
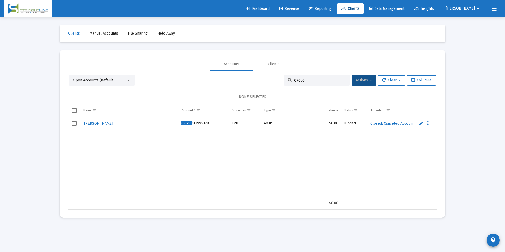
click at [102, 81] on span "Open Accounts (Default)" at bounding box center [94, 80] width 42 height 4
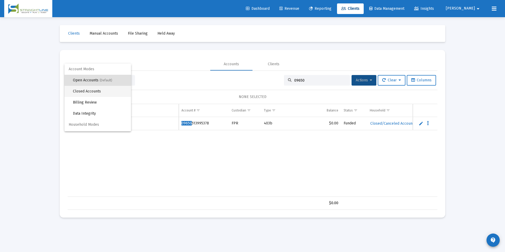
drag, startPoint x: 102, startPoint y: 89, endPoint x: 129, endPoint y: 92, distance: 27.6
click at [102, 90] on span "Closed Accounts" at bounding box center [100, 91] width 54 height 11
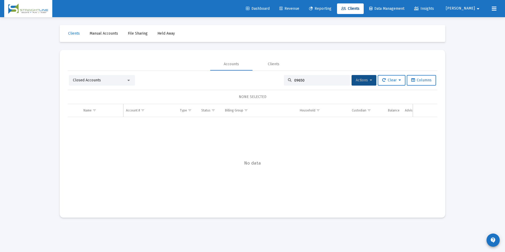
click at [307, 81] on input "09650" at bounding box center [320, 80] width 52 height 4
click at [308, 81] on input "09650" at bounding box center [320, 80] width 52 height 4
type input "09650"
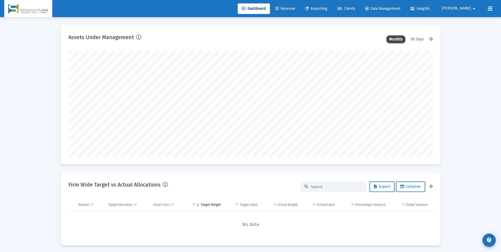
scroll to position [106, 196]
type input "[DATE]"
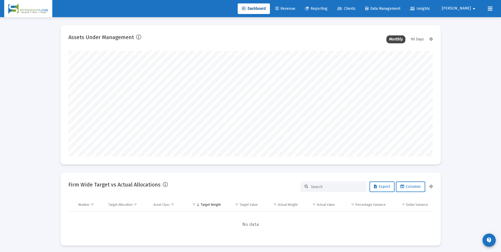
click at [362, 14] on div "Dashboard Revenue Reporting Clients Data Management Insights Jason arrow_drop_d…" at bounding box center [250, 8] width 492 height 17
click at [360, 12] on link "Clients" at bounding box center [346, 8] width 27 height 11
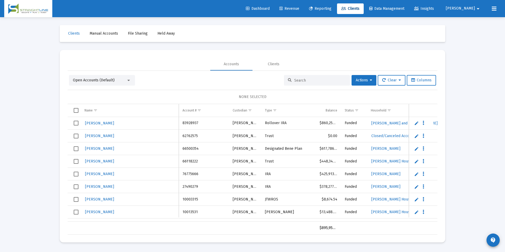
click at [323, 80] on input at bounding box center [320, 80] width 52 height 4
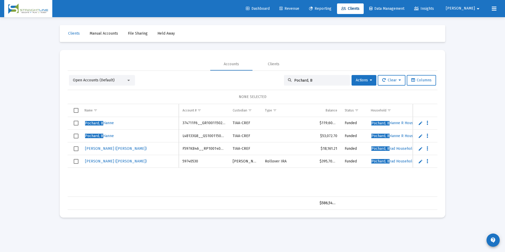
drag, startPoint x: 312, startPoint y: 80, endPoint x: 269, endPoint y: 80, distance: 42.8
click at [269, 80] on div "Open Accounts (Default) Pochard, B Actions Clear Columns" at bounding box center [252, 80] width 367 height 11
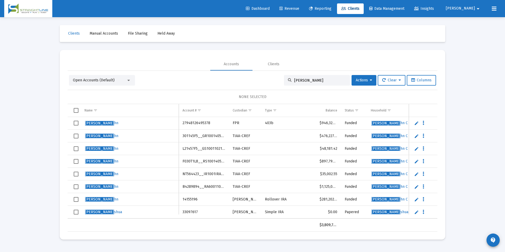
type input "Baker, Jo"
click at [299, 10] on span "Revenue" at bounding box center [289, 8] width 20 height 4
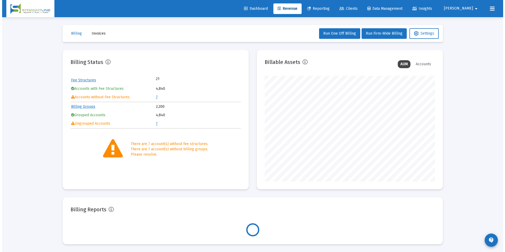
scroll to position [106, 170]
click at [153, 96] on table "Fee Structures 21 Accounts with Fee Structures 4,840 Accounts without Fee Struc…" at bounding box center [153, 89] width 170 height 26
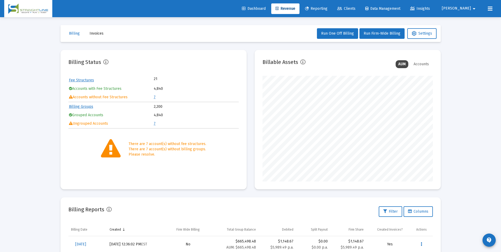
click at [155, 97] on link "7" at bounding box center [155, 97] width 2 height 4
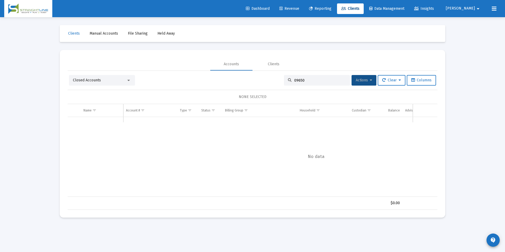
click at [124, 83] on div "Closed Accounts" at bounding box center [102, 80] width 66 height 11
click at [126, 81] on div at bounding box center [128, 80] width 5 height 4
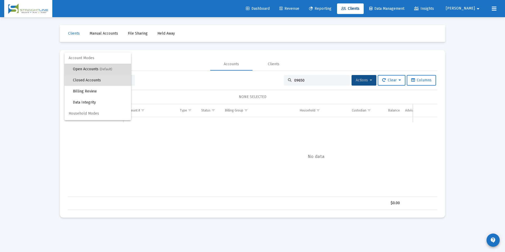
click at [116, 71] on span "Open Accounts (Default)" at bounding box center [100, 69] width 54 height 11
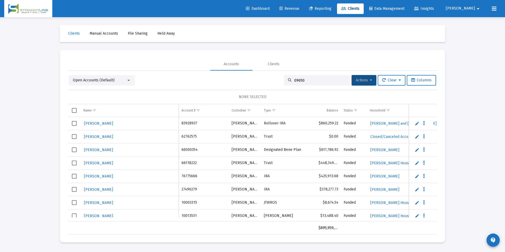
drag, startPoint x: 316, startPoint y: 82, endPoint x: 289, endPoint y: 87, distance: 27.3
click at [289, 87] on div "Open Accounts (Default) 09650 Actions Clear Columns NONE SELECTED Name Name Acc…" at bounding box center [253, 154] width 370 height 159
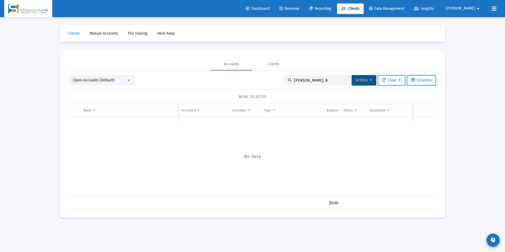
drag, startPoint x: 307, startPoint y: 80, endPoint x: 288, endPoint y: 80, distance: 19.5
click at [288, 80] on div "Boyle, N" at bounding box center [317, 80] width 66 height 11
click at [99, 81] on span "Open Accounts (Default)" at bounding box center [94, 80] width 42 height 4
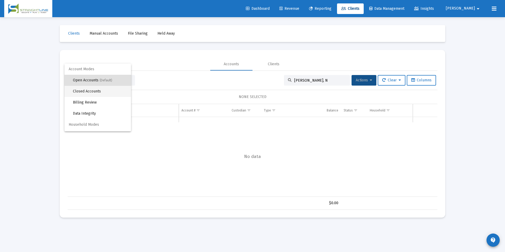
click at [100, 89] on span "Closed Accounts" at bounding box center [100, 91] width 54 height 11
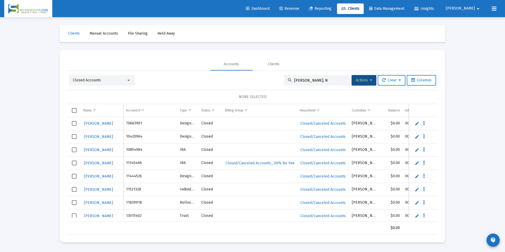
click at [310, 82] on input "Boyle, N" at bounding box center [320, 80] width 52 height 4
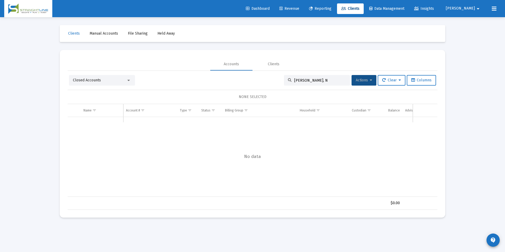
drag, startPoint x: 308, startPoint y: 80, endPoint x: 280, endPoint y: 77, distance: 28.5
click at [280, 77] on div "Closed Accounts Boyle, N Actions Clear Columns" at bounding box center [252, 80] width 367 height 11
click at [72, 81] on div "Closed Accounts" at bounding box center [102, 80] width 66 height 11
click at [80, 82] on span "Closed Accounts" at bounding box center [87, 80] width 28 height 4
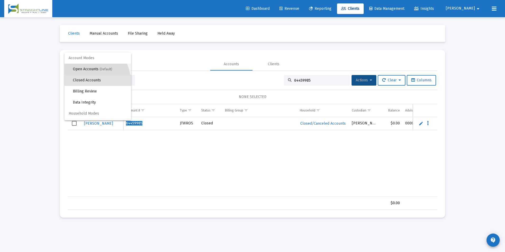
click at [88, 70] on span "Open Accounts (Default)" at bounding box center [100, 69] width 54 height 11
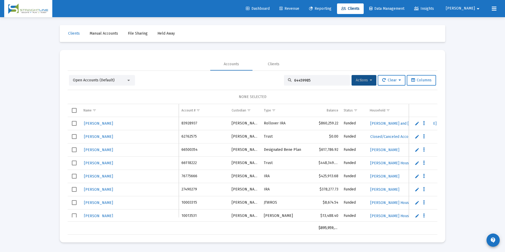
drag, startPoint x: 348, startPoint y: 80, endPoint x: 341, endPoint y: 80, distance: 7.1
click at [341, 80] on app-data-grid-search "64459985" at bounding box center [318, 80] width 68 height 11
drag, startPoint x: 341, startPoint y: 80, endPoint x: 274, endPoint y: 80, distance: 66.8
click at [274, 80] on div "Open Accounts (Default) 64459985 Actions Clear Columns" at bounding box center [252, 80] width 367 height 11
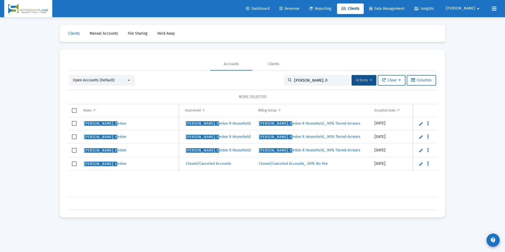
scroll to position [0, 129]
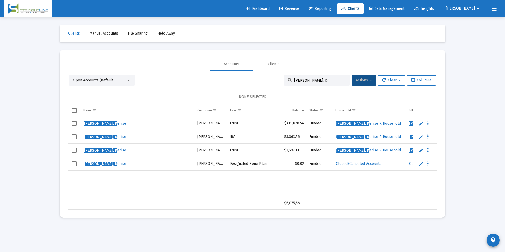
type input "Boyle, D"
